Goal: Task Accomplishment & Management: Use online tool/utility

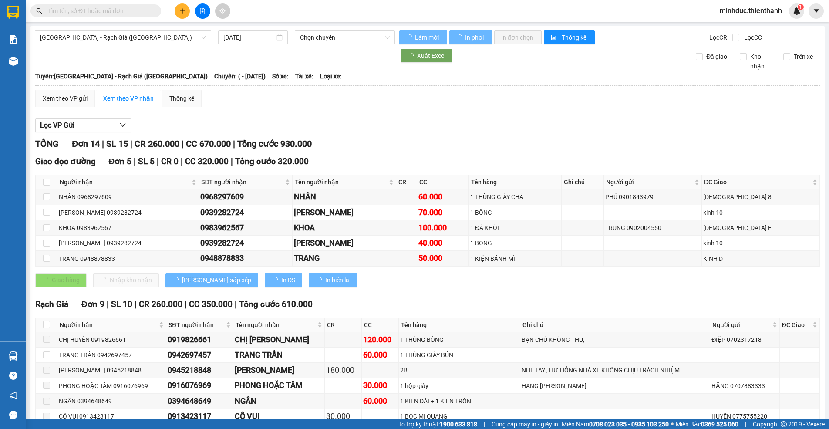
type input "[DATE]"
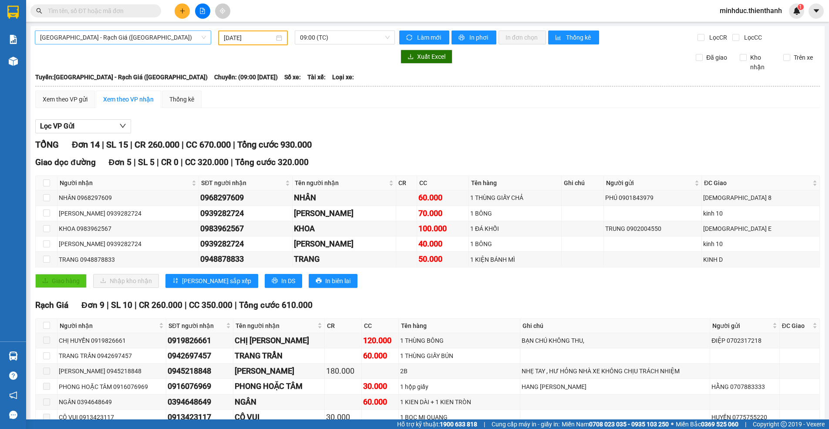
click at [70, 34] on span "[GEOGRAPHIC_DATA] - Rạch Giá ([GEOGRAPHIC_DATA])" at bounding box center [123, 37] width 166 height 13
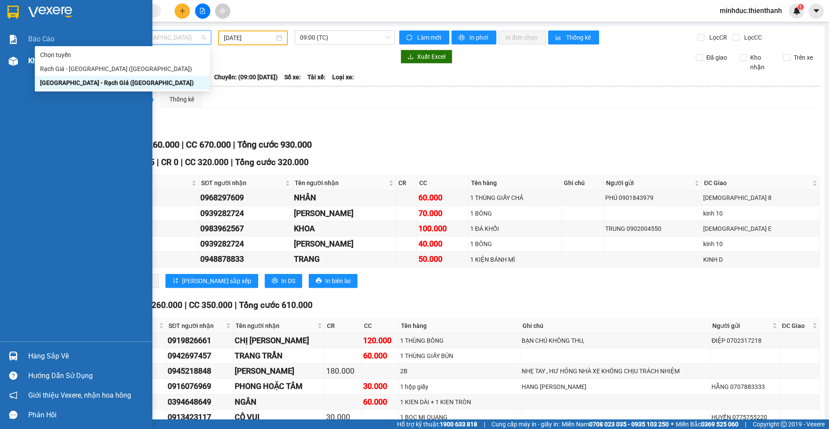
click at [33, 61] on span "Kho hàng" at bounding box center [43, 61] width 30 height 8
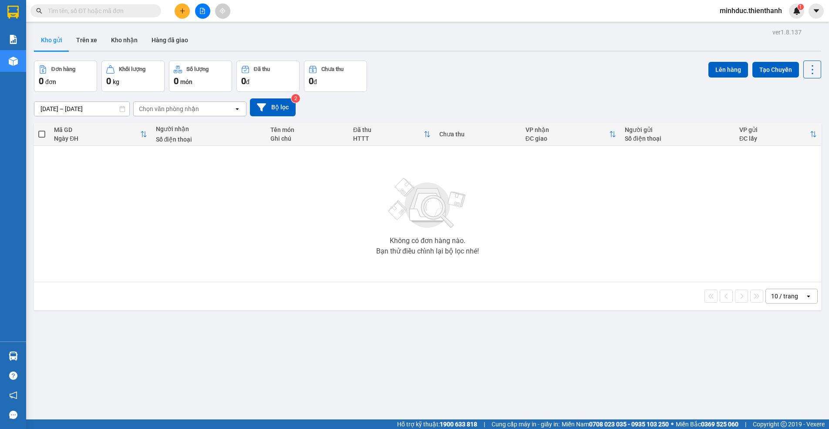
click at [205, 10] on icon "file-add" at bounding box center [202, 11] width 5 height 6
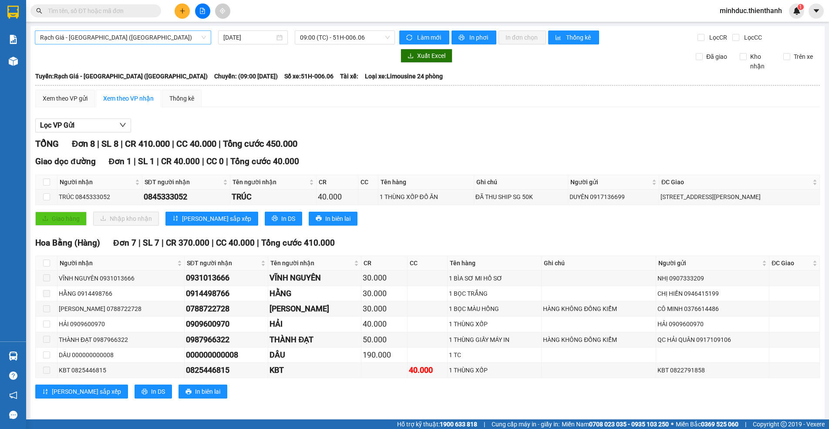
click at [101, 39] on span "Rạch Giá - [GEOGRAPHIC_DATA] ([GEOGRAPHIC_DATA])" at bounding box center [123, 37] width 166 height 13
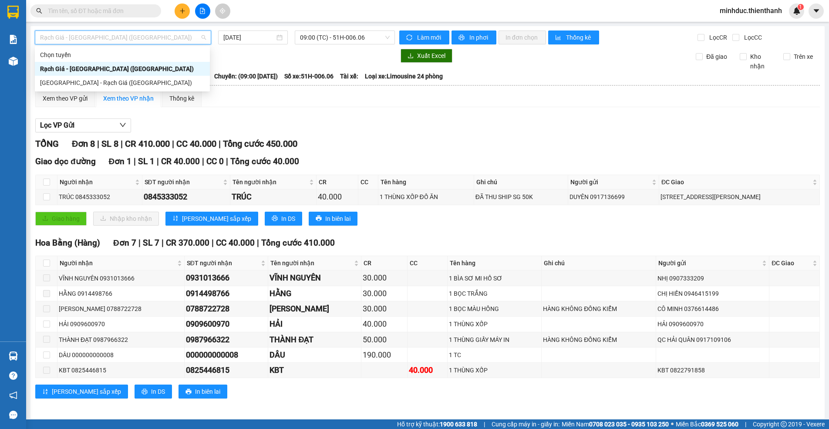
click at [92, 70] on div "Rạch Giá - [GEOGRAPHIC_DATA] ([GEOGRAPHIC_DATA])" at bounding box center [122, 69] width 164 height 10
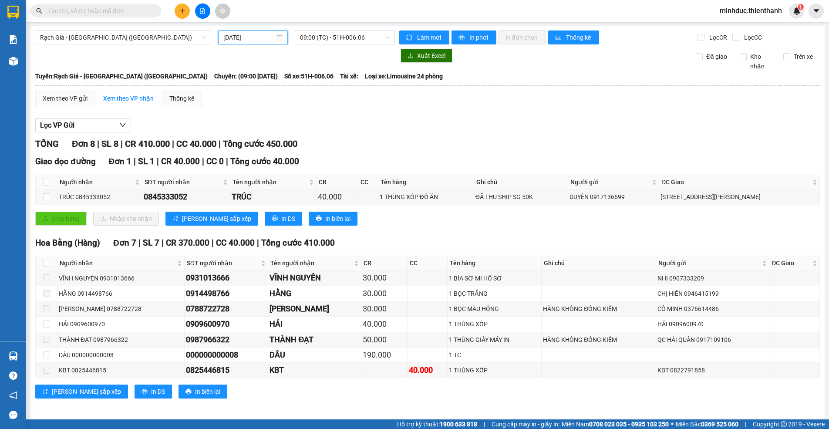
click at [263, 35] on input "[DATE]" at bounding box center [248, 38] width 51 height 10
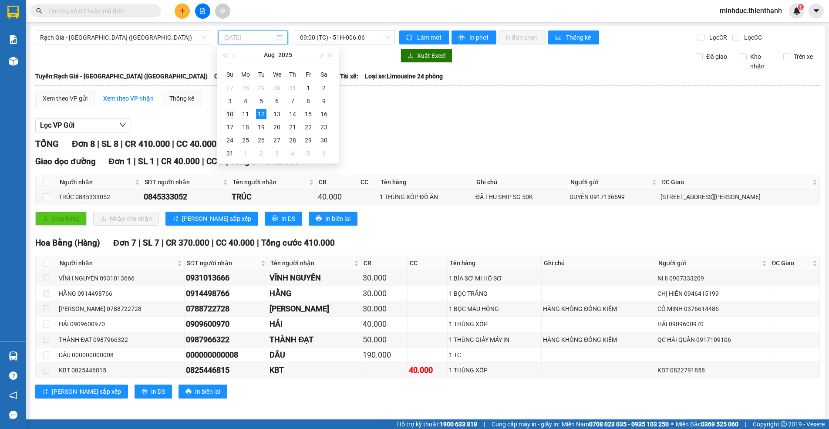
click at [228, 113] on div "10" at bounding box center [230, 114] width 10 height 10
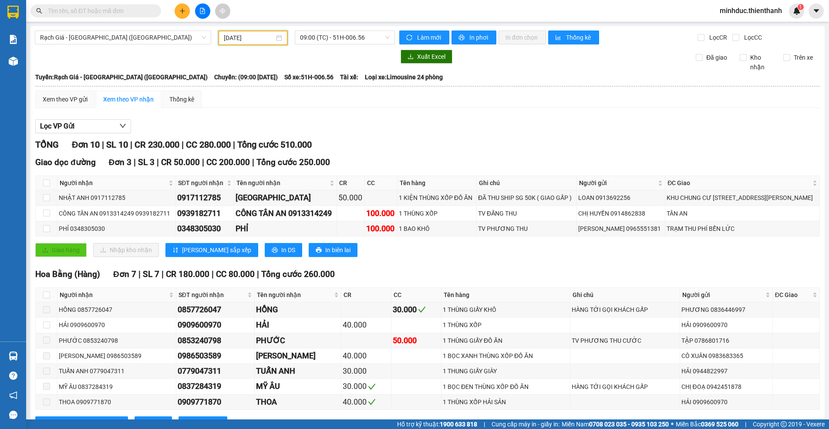
click at [258, 35] on input "[DATE]" at bounding box center [249, 38] width 50 height 10
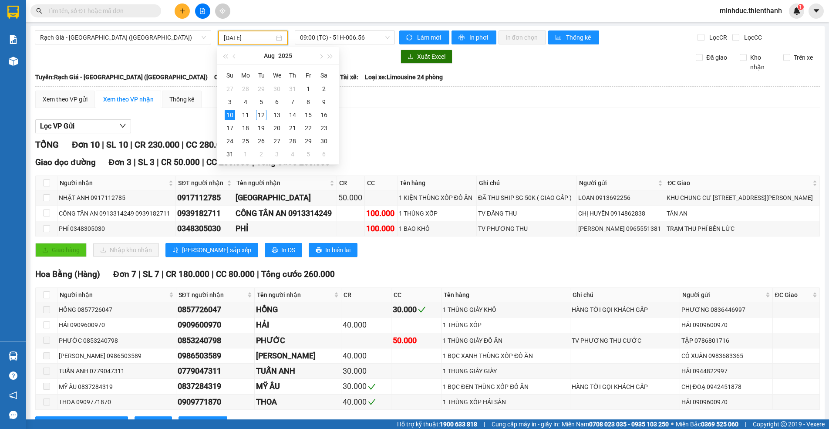
click at [455, 124] on div "Lọc VP Gửi" at bounding box center [427, 126] width 784 height 14
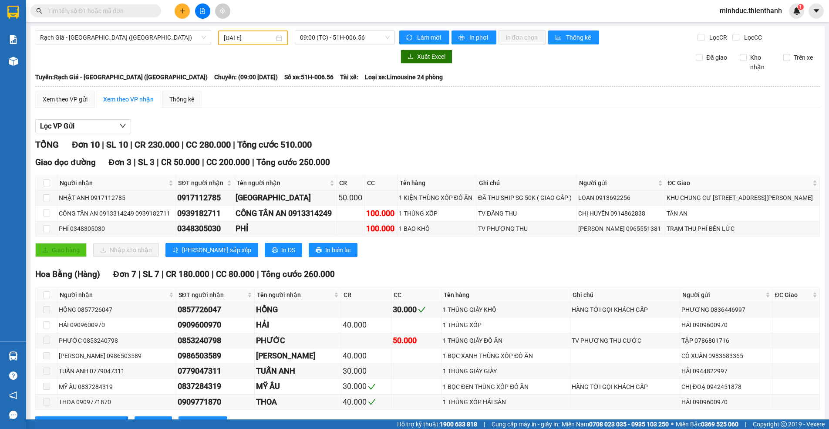
click at [248, 37] on input "[DATE]" at bounding box center [249, 38] width 50 height 10
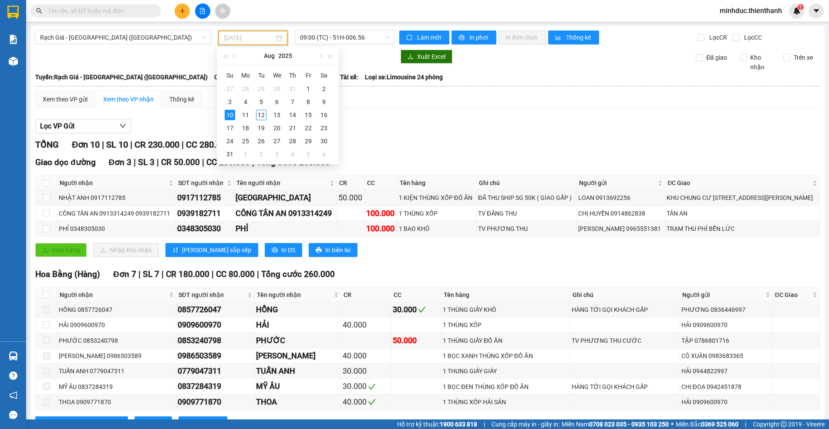
type input "[DATE]"
click at [230, 116] on div "10" at bounding box center [230, 115] width 10 height 10
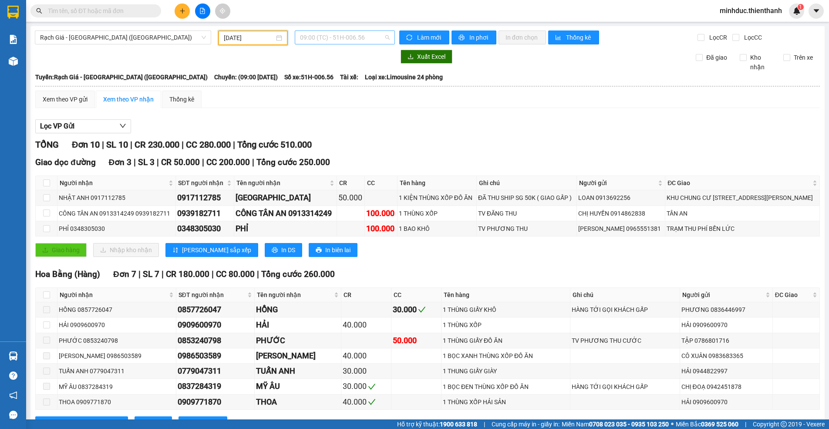
click at [341, 38] on span "09:00 (TC) - 51H-006.56" at bounding box center [345, 37] width 90 height 13
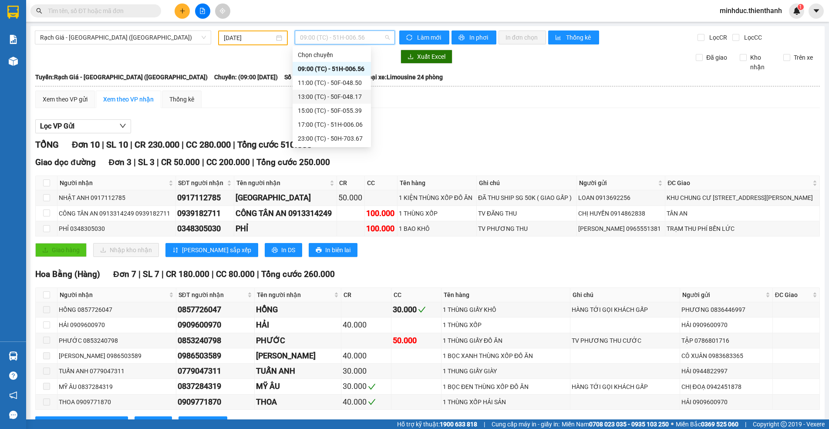
click at [315, 95] on div "13:00 (TC) - 50F-048.17" at bounding box center [332, 97] width 68 height 10
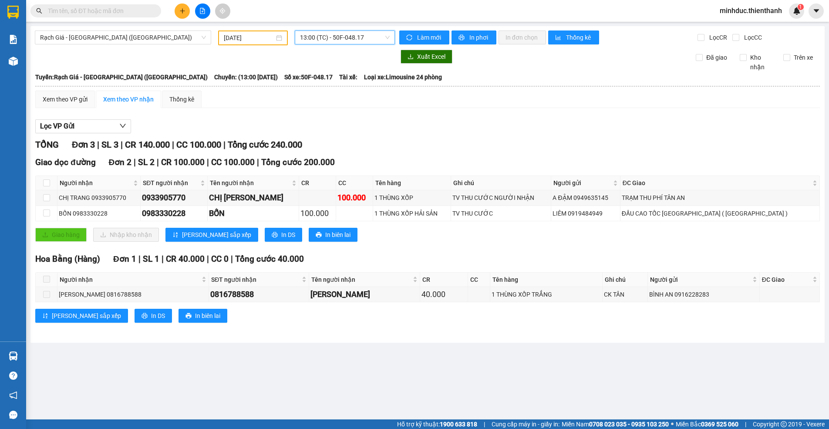
click at [329, 37] on span "13:00 (TC) - 50F-048.17" at bounding box center [345, 37] width 90 height 13
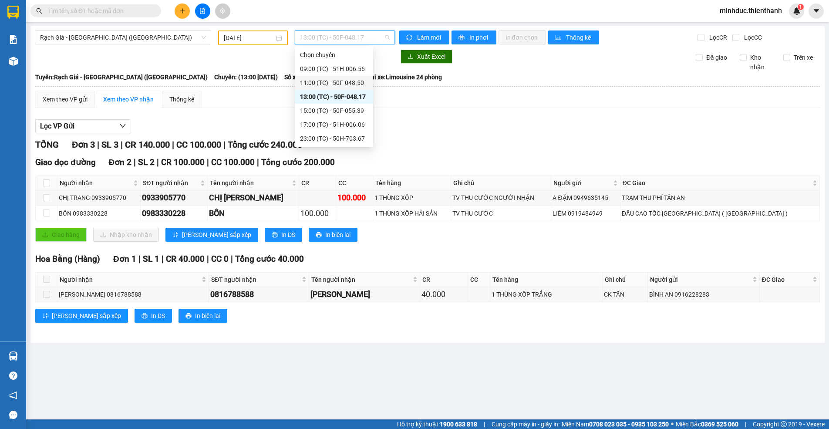
click at [323, 82] on div "11:00 (TC) - 50F-048.50" at bounding box center [334, 83] width 68 height 10
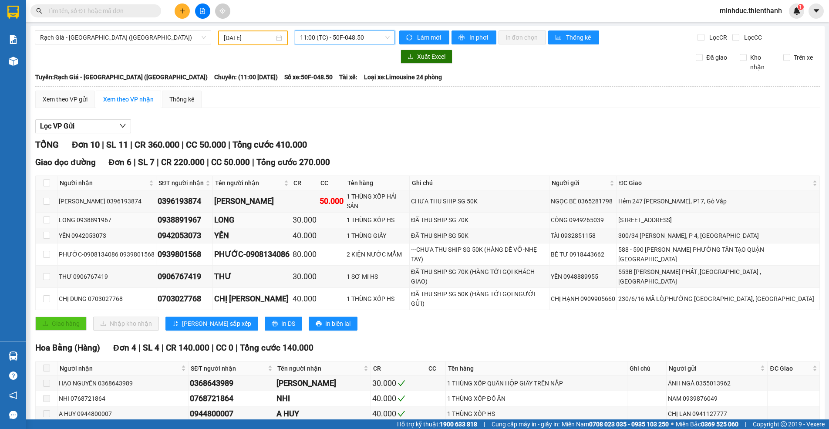
click at [471, 217] on div "ĐÃ THU SHIP SG 70K" at bounding box center [479, 220] width 137 height 10
click at [475, 231] on div "ĐÃ THU SHIP SG 50K" at bounding box center [479, 236] width 137 height 10
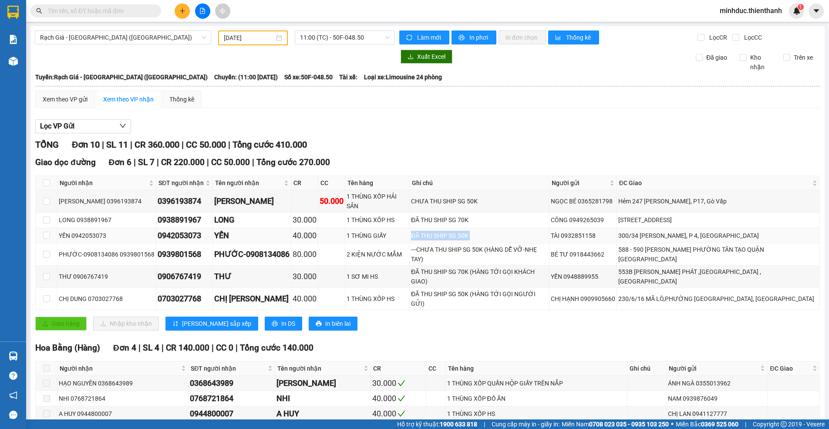
click at [475, 231] on div "ĐÃ THU SHIP SG 50K" at bounding box center [479, 236] width 137 height 10
click at [481, 267] on div "ĐÃ THU SHIP SG 70K (HÀNG TỚI GỌI KHÁCH GIAO)" at bounding box center [479, 276] width 137 height 19
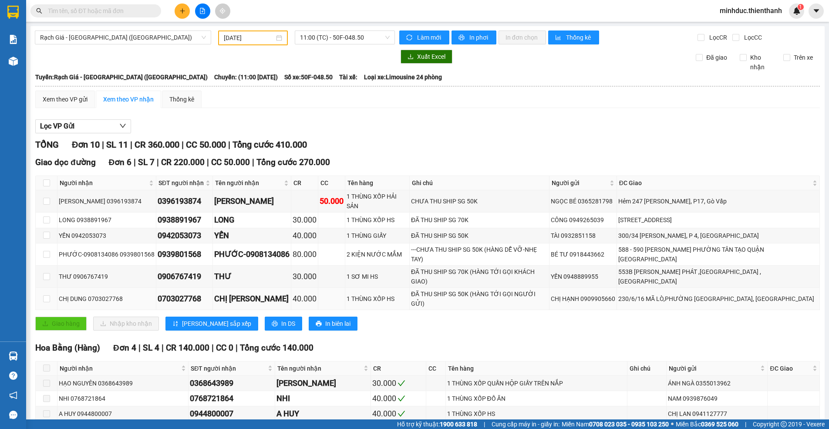
click at [479, 288] on td "ĐÃ THU SHIP SG 50K (HÀNG TỚI GỌI NGƯỜI GỬI)" at bounding box center [479, 299] width 140 height 22
click at [479, 289] on div "ĐÃ THU SHIP SG 50K (HÀNG TỚI GỌI NGƯỜI GỬI)" at bounding box center [479, 298] width 137 height 19
click at [339, 35] on span "11:00 (TC) - 50F-048.50" at bounding box center [345, 37] width 90 height 13
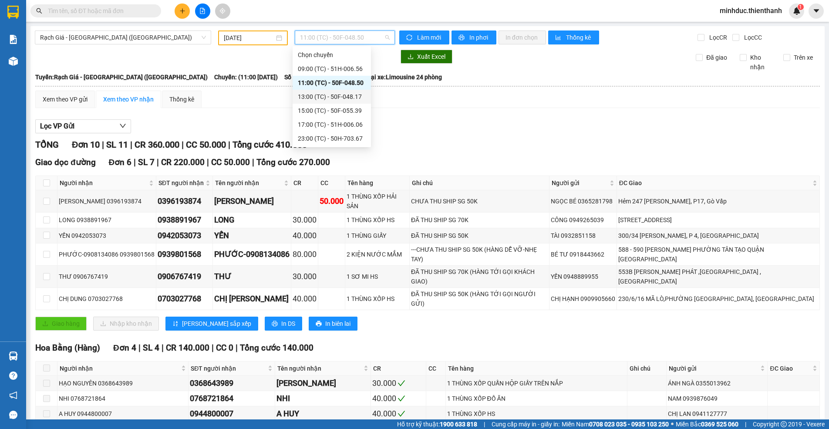
click at [329, 94] on div "13:00 (TC) - 50F-048.17" at bounding box center [332, 97] width 68 height 10
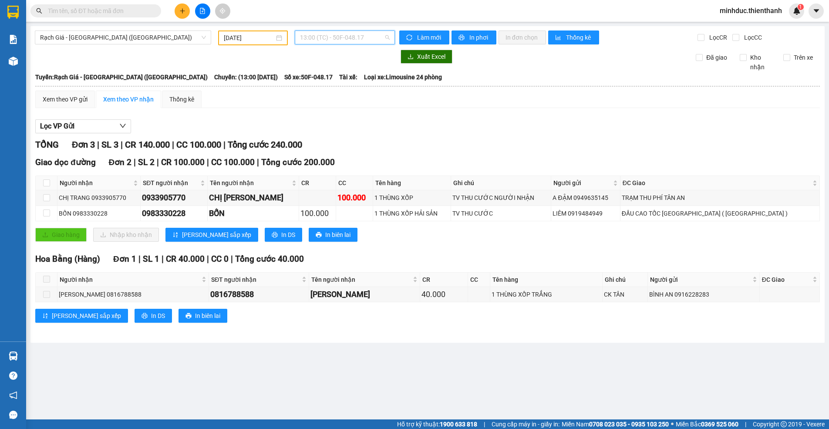
click at [335, 39] on span "13:00 (TC) - 50F-048.17" at bounding box center [345, 37] width 90 height 13
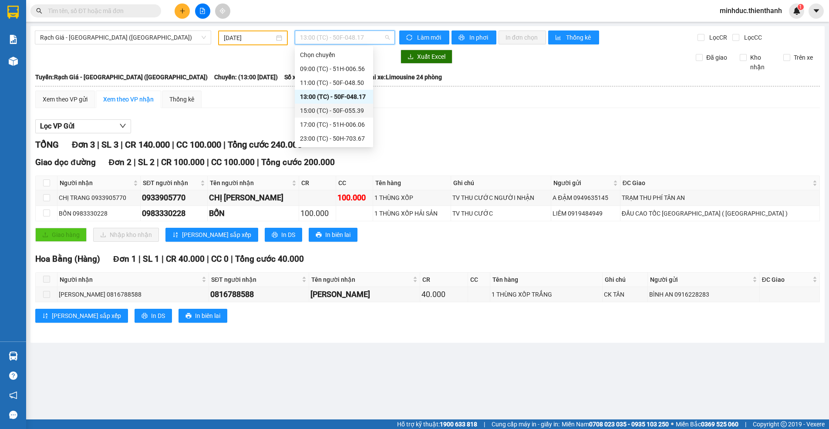
click at [320, 108] on div "15:00 (TC) - 50F-055.39" at bounding box center [334, 111] width 68 height 10
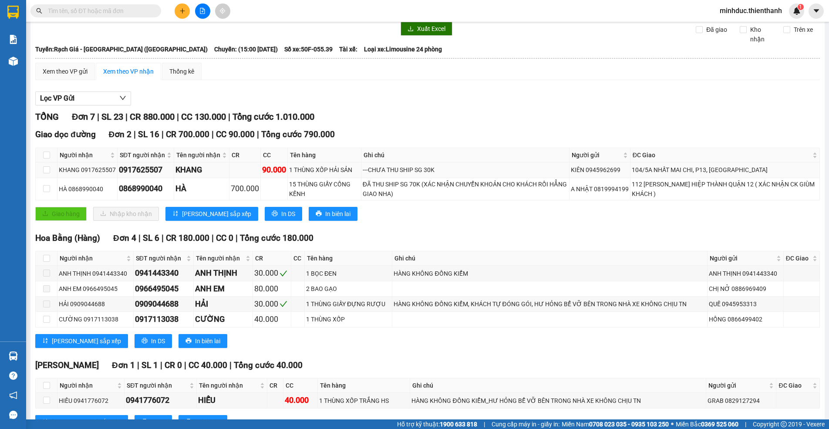
scroll to position [44, 0]
